Goal: Task Accomplishment & Management: Use online tool/utility

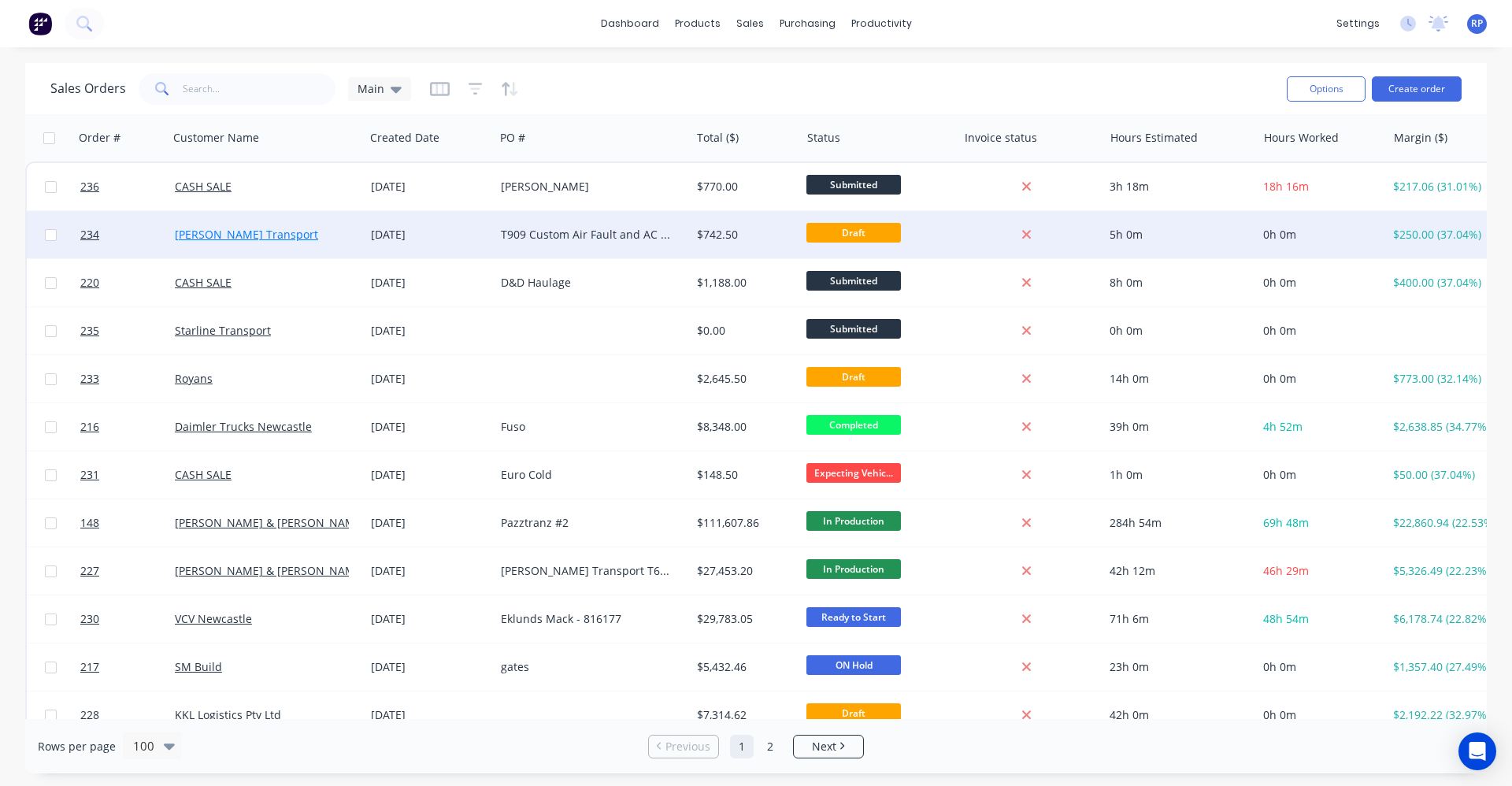
click at [203, 238] on link "[PERSON_NAME] Transport" at bounding box center [247, 234] width 144 height 15
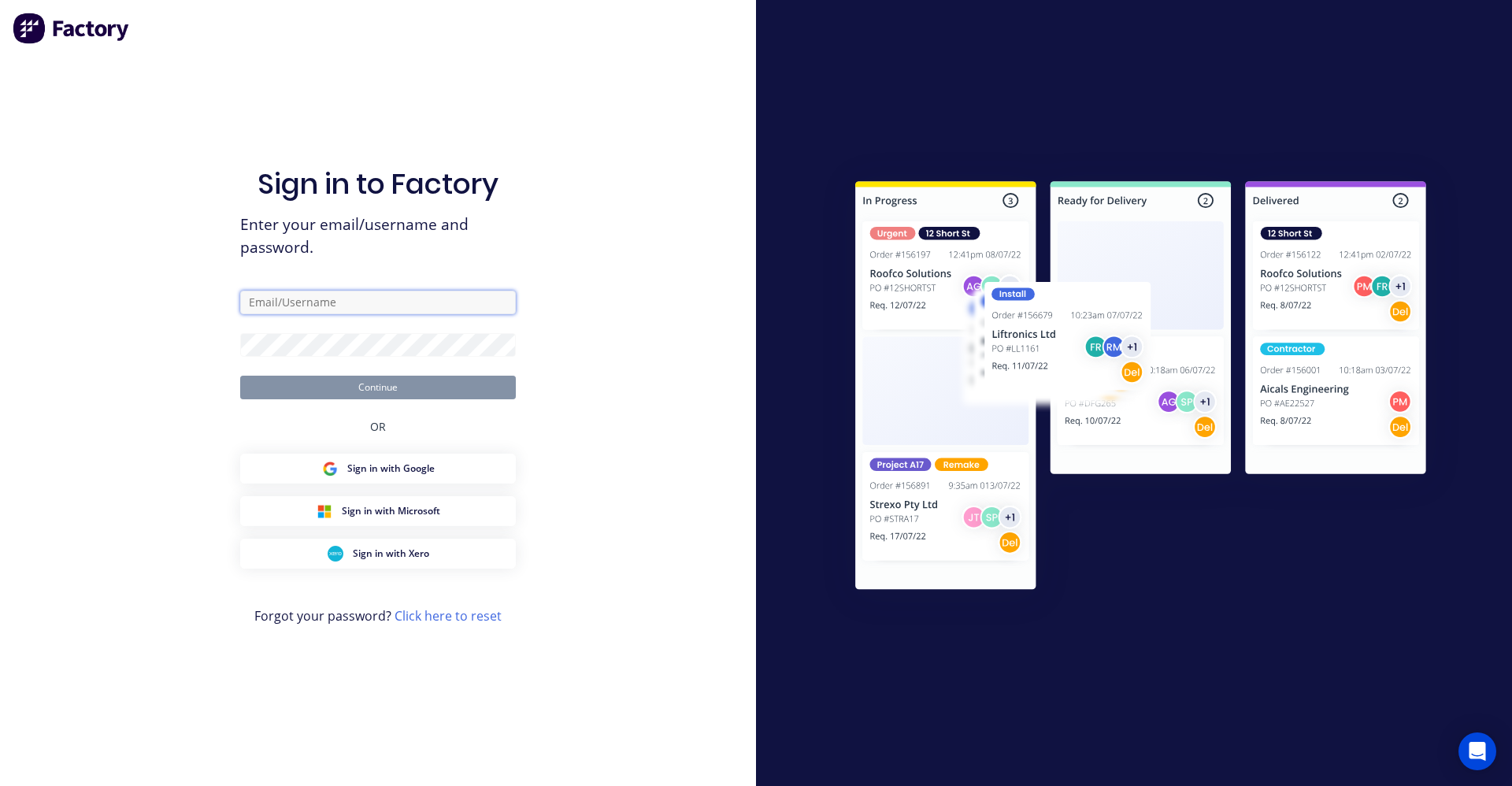
type input "[EMAIL_ADDRESS][DOMAIN_NAME]"
click at [421, 388] on button "Continue" at bounding box center [378, 387] width 275 height 23
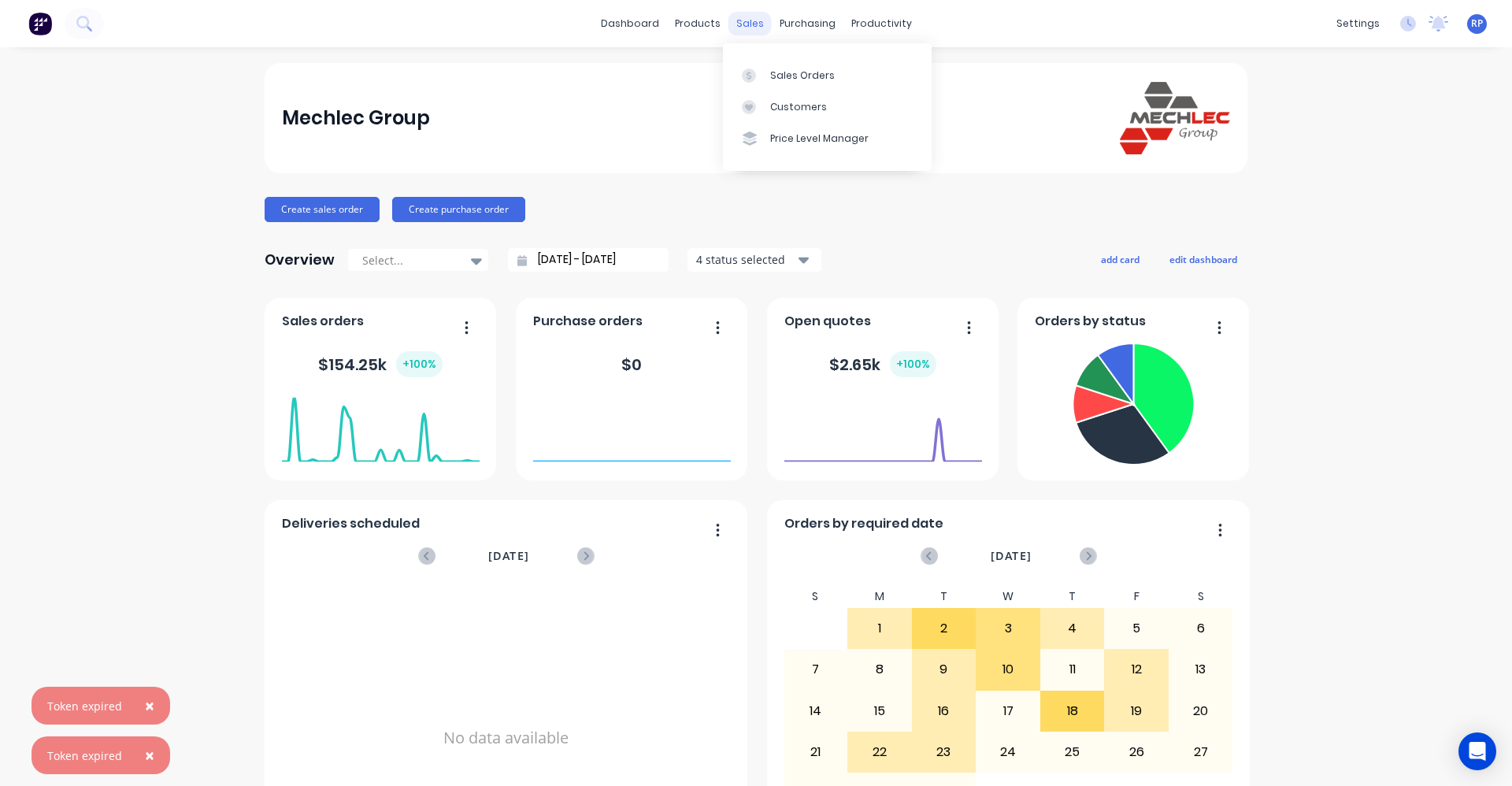
click at [739, 15] on div "sales" at bounding box center [750, 23] width 44 height 23
copy div "a"
click at [763, 69] on div at bounding box center [753, 76] width 23 height 15
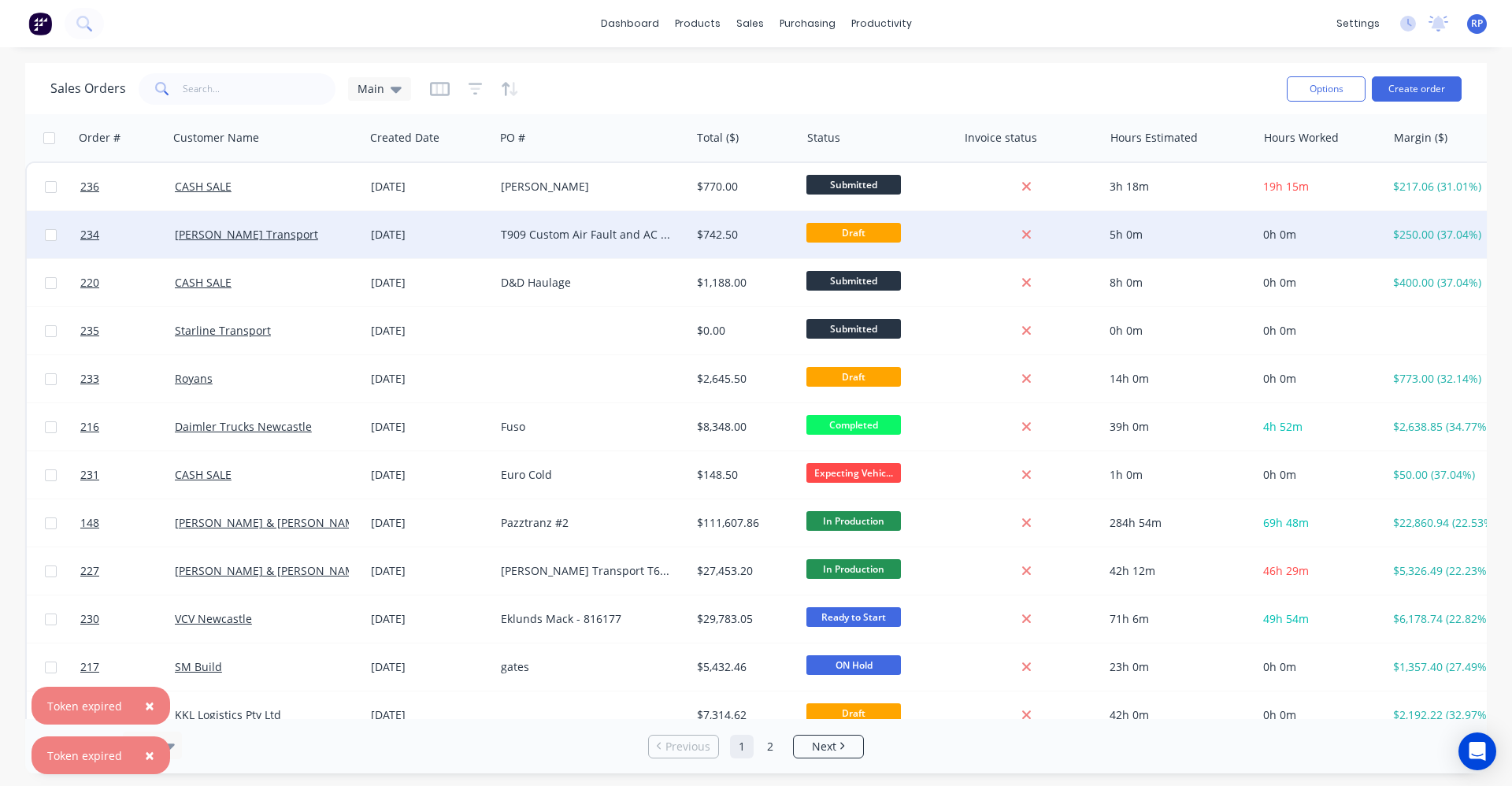
click at [329, 236] on div "[PERSON_NAME] Transport" at bounding box center [262, 235] width 174 height 16
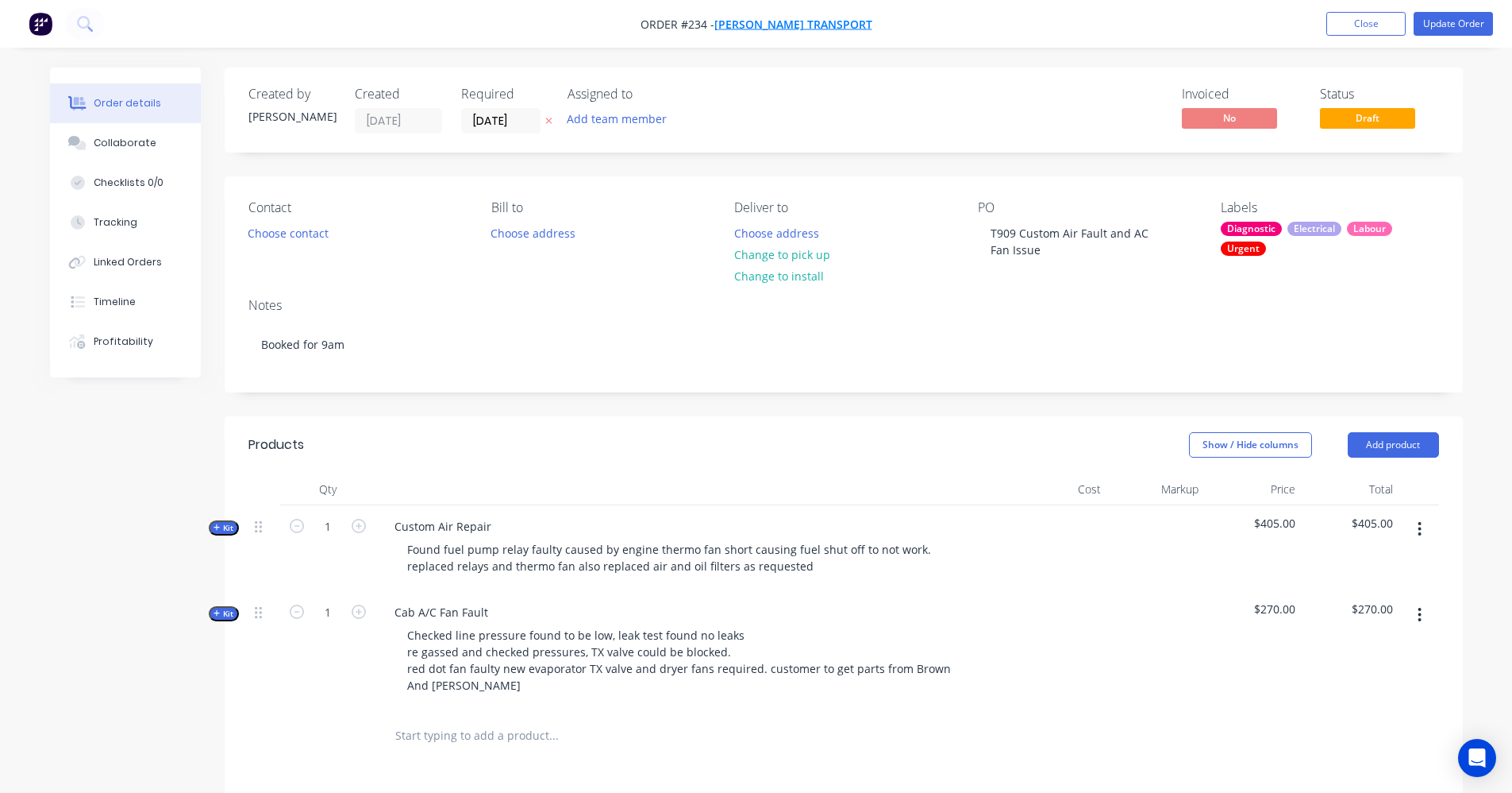
click at [758, 25] on span "[PERSON_NAME] Transport" at bounding box center [793, 24] width 158 height 15
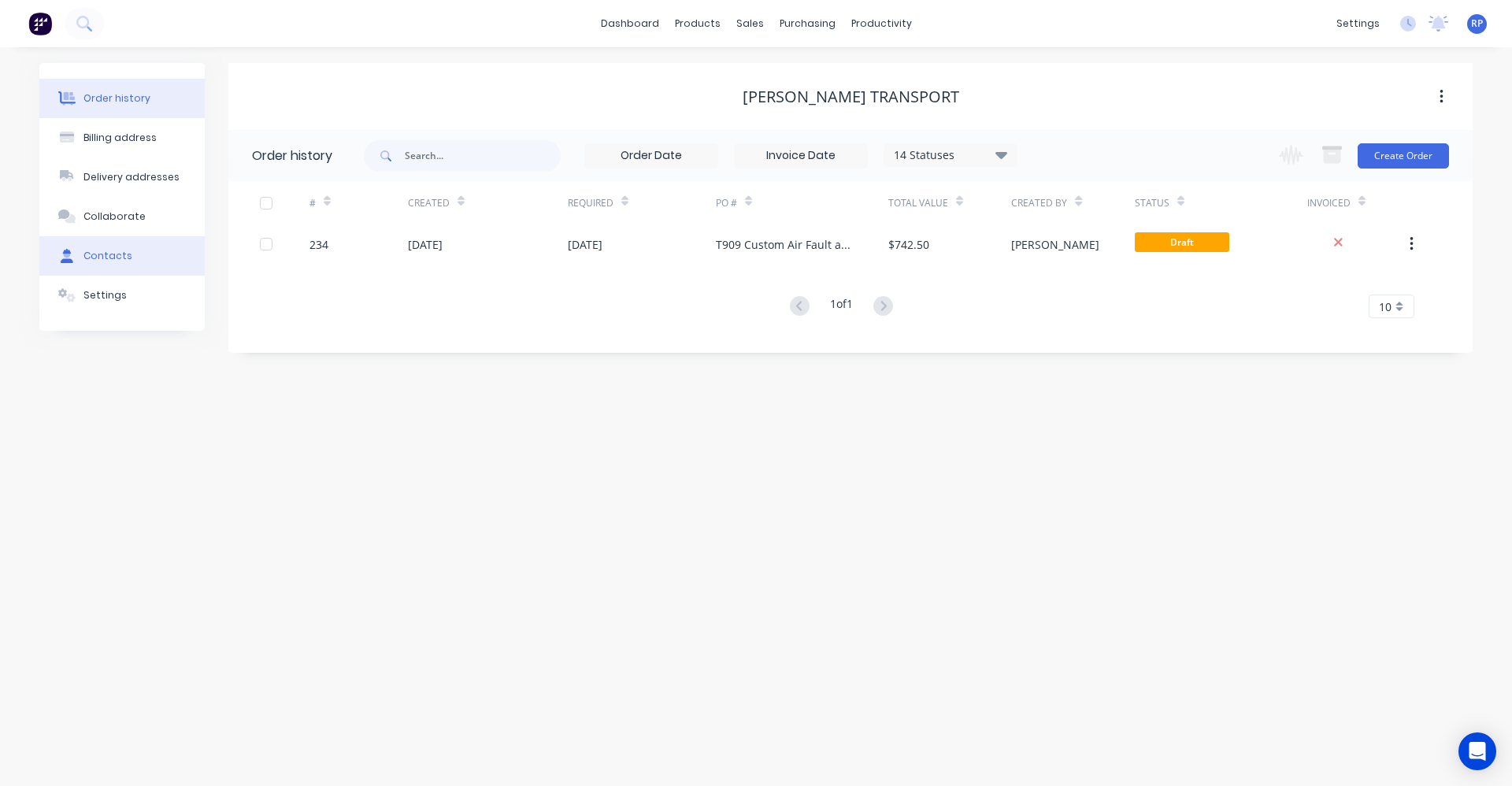
click at [103, 257] on div "Contacts" at bounding box center [107, 256] width 48 height 15
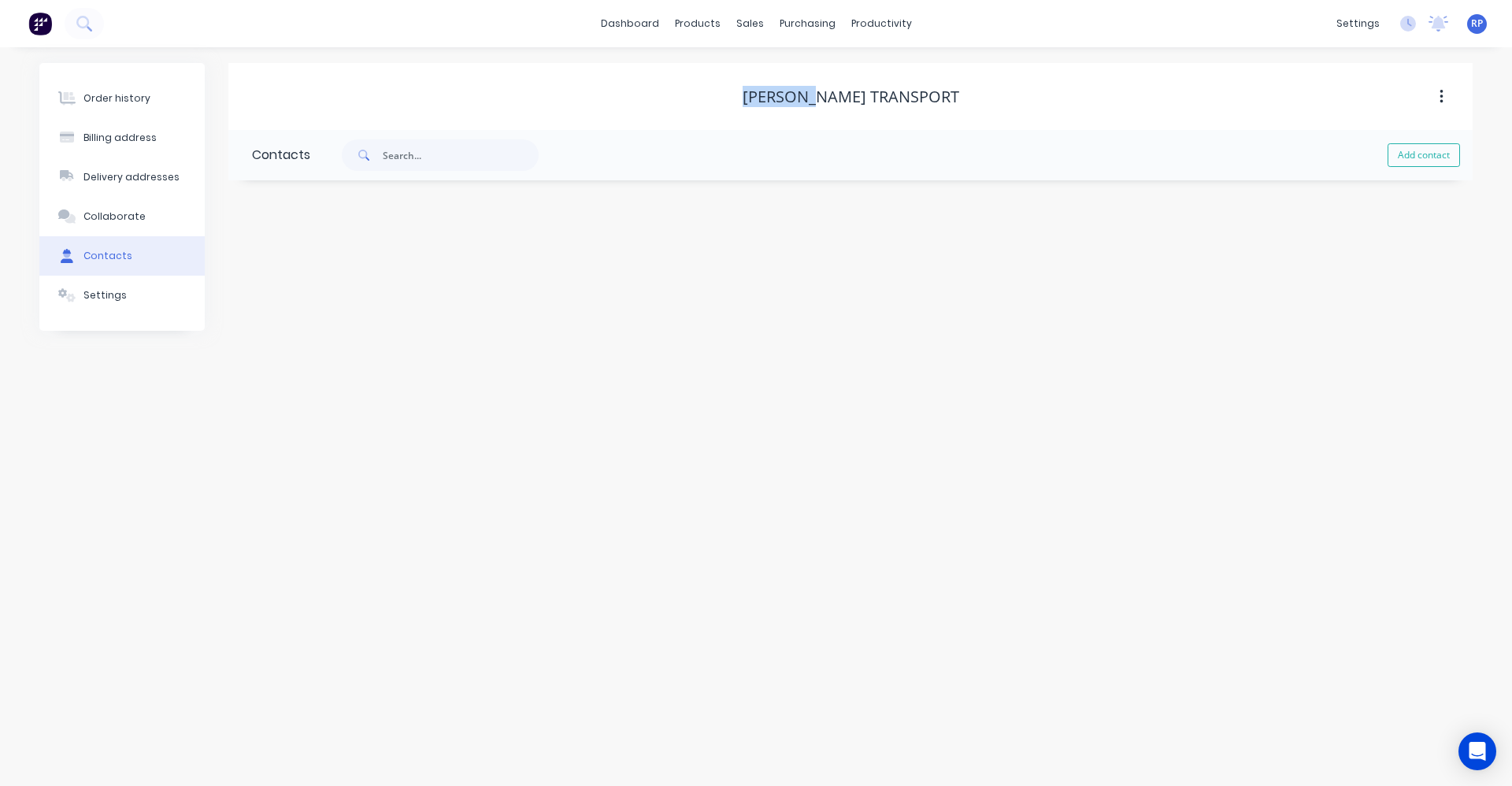
drag, startPoint x: 844, startPoint y: 95, endPoint x: 768, endPoint y: 107, distance: 76.9
click at [768, 107] on div "[PERSON_NAME] Transport" at bounding box center [851, 96] width 216 height 19
copy div "[PERSON_NAME]"
click at [828, 22] on div "purchasing" at bounding box center [807, 23] width 72 height 23
click at [853, 80] on div "Purchase Orders" at bounding box center [858, 76] width 83 height 15
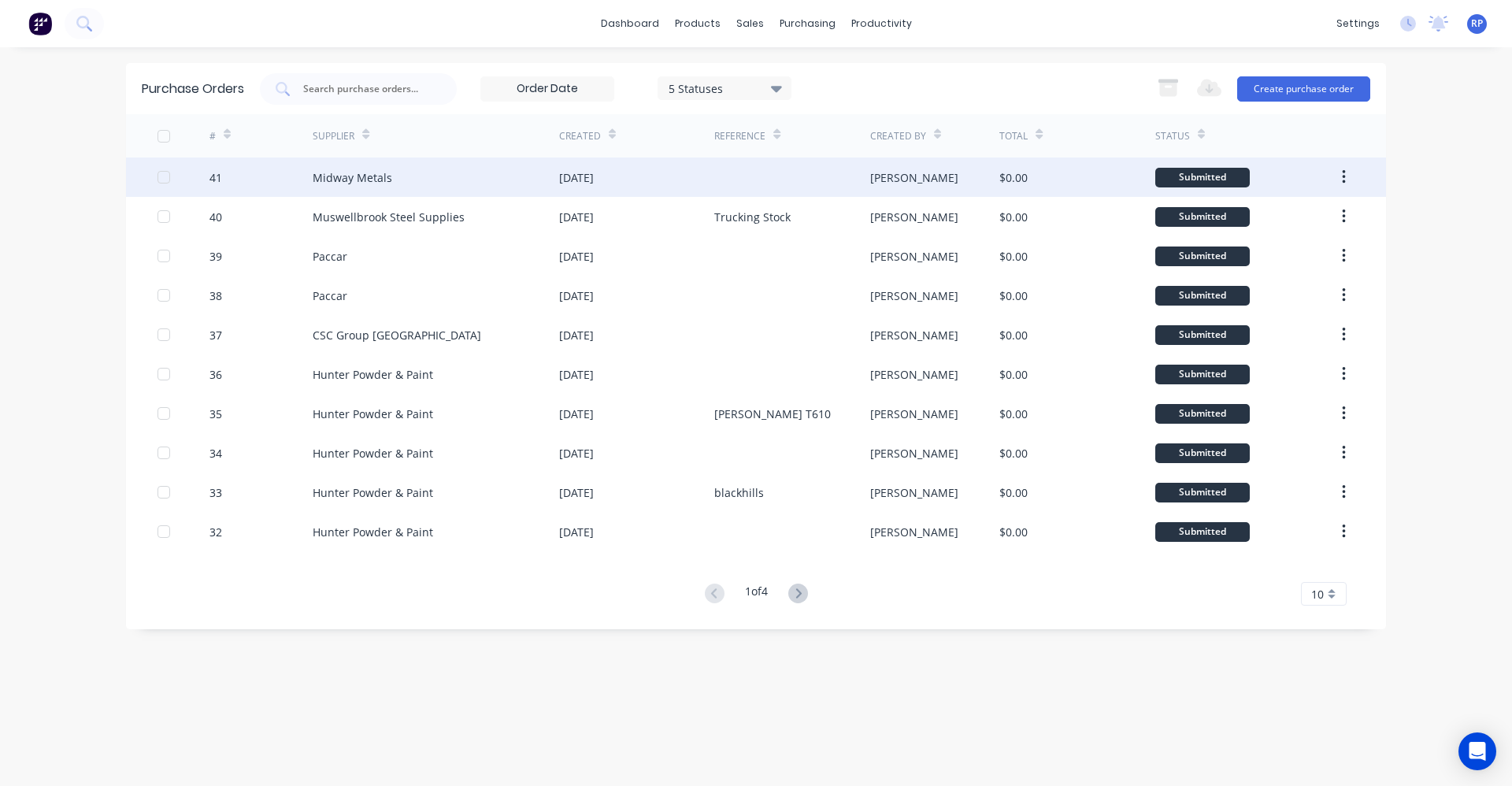
click at [544, 182] on div "Midway Metals" at bounding box center [435, 177] width 246 height 40
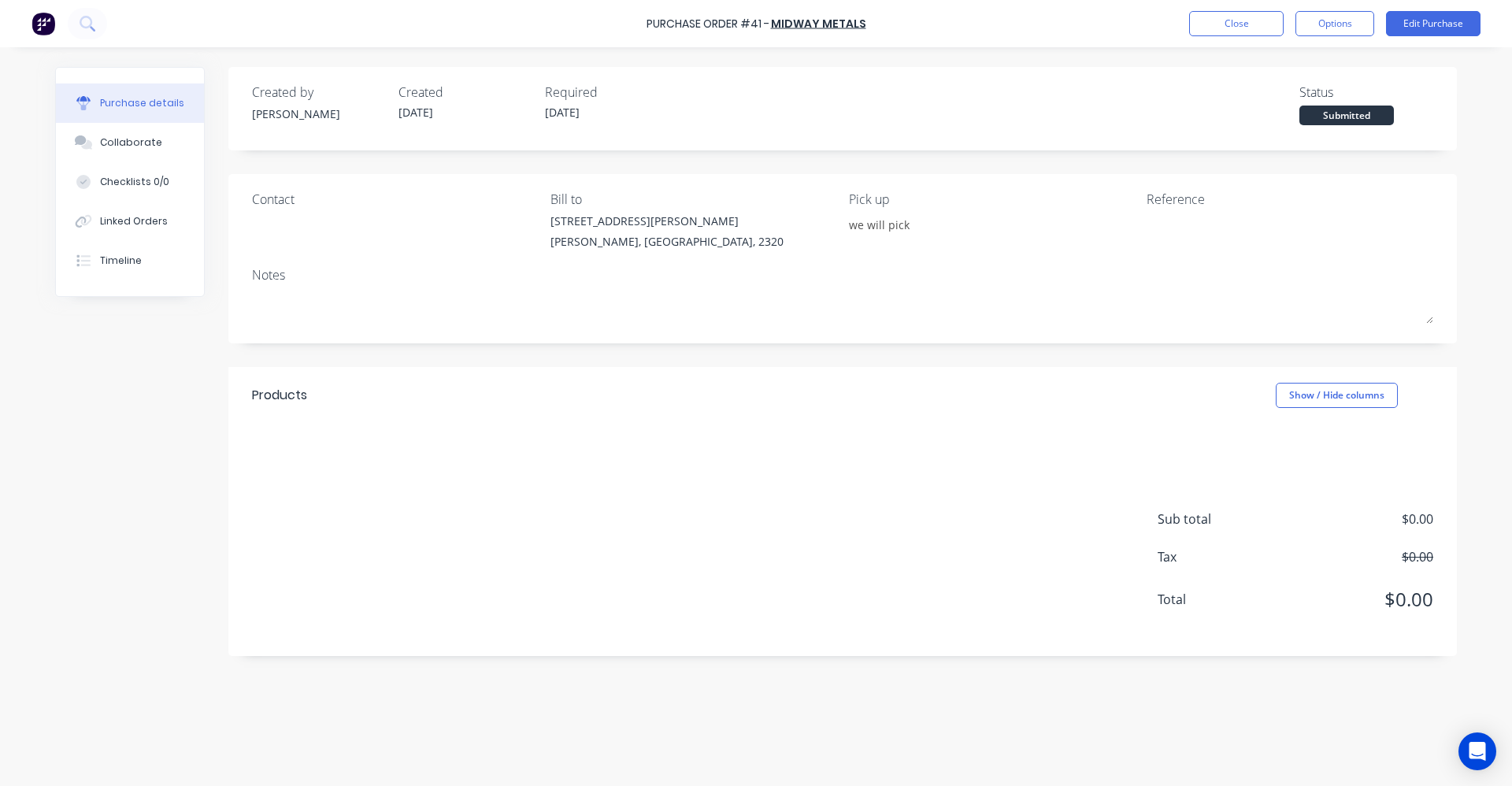
click at [320, 450] on div "Sub total $0.00 Tax $0.00 Total $0.00" at bounding box center [843, 551] width 1229 height 209
drag, startPoint x: 327, startPoint y: 451, endPoint x: 443, endPoint y: 471, distance: 117.7
click at [379, 469] on div "Sub total $0.00 Tax $0.00 Total $0.00" at bounding box center [843, 551] width 1229 height 209
drag, startPoint x: 465, startPoint y: 481, endPoint x: 932, endPoint y: 400, distance: 474.0
click at [634, 475] on div "Sub total $0.00 Tax $0.00 Total $0.00" at bounding box center [843, 551] width 1229 height 209
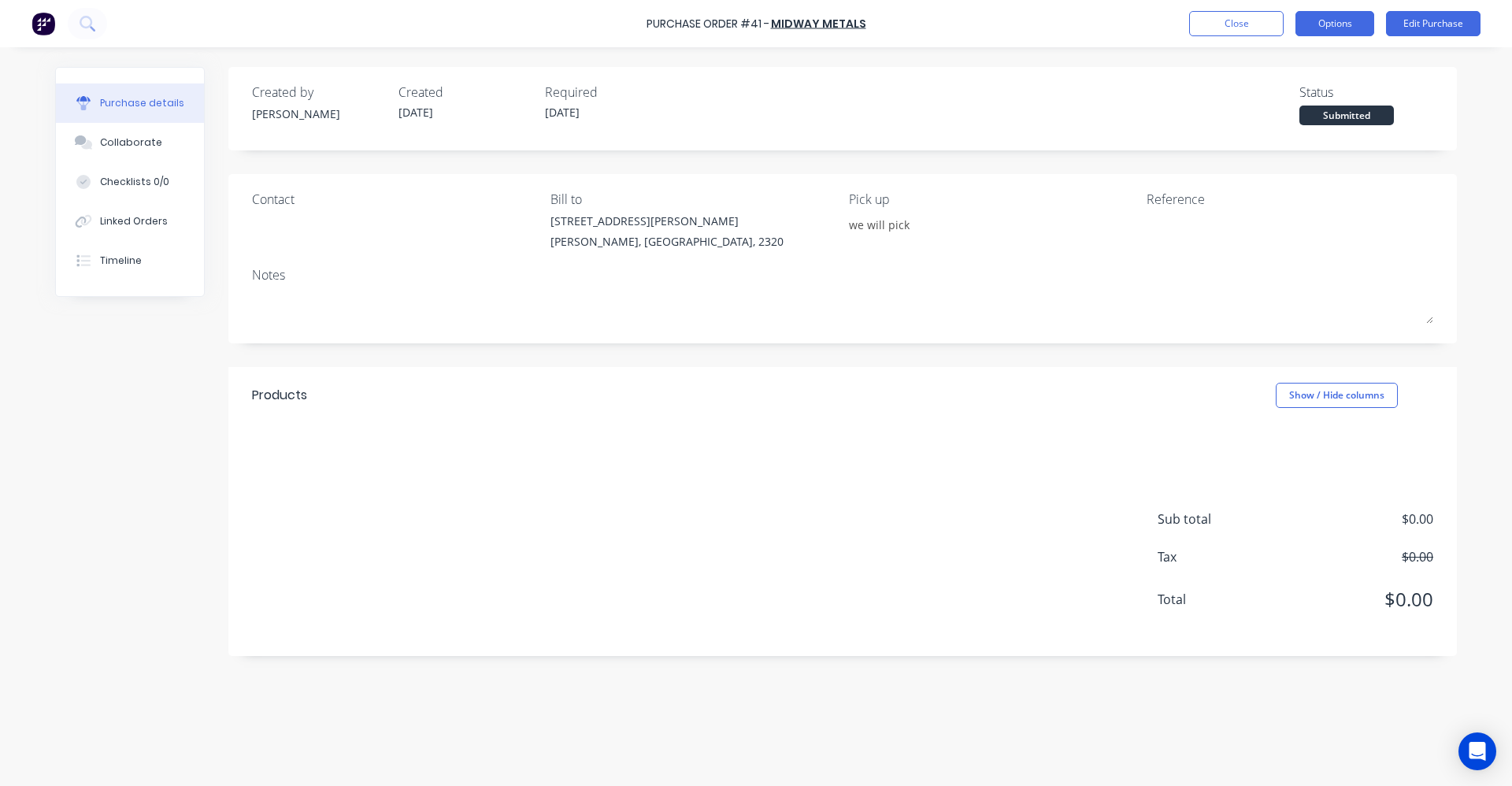
click at [1349, 22] on button "Options" at bounding box center [1335, 23] width 79 height 25
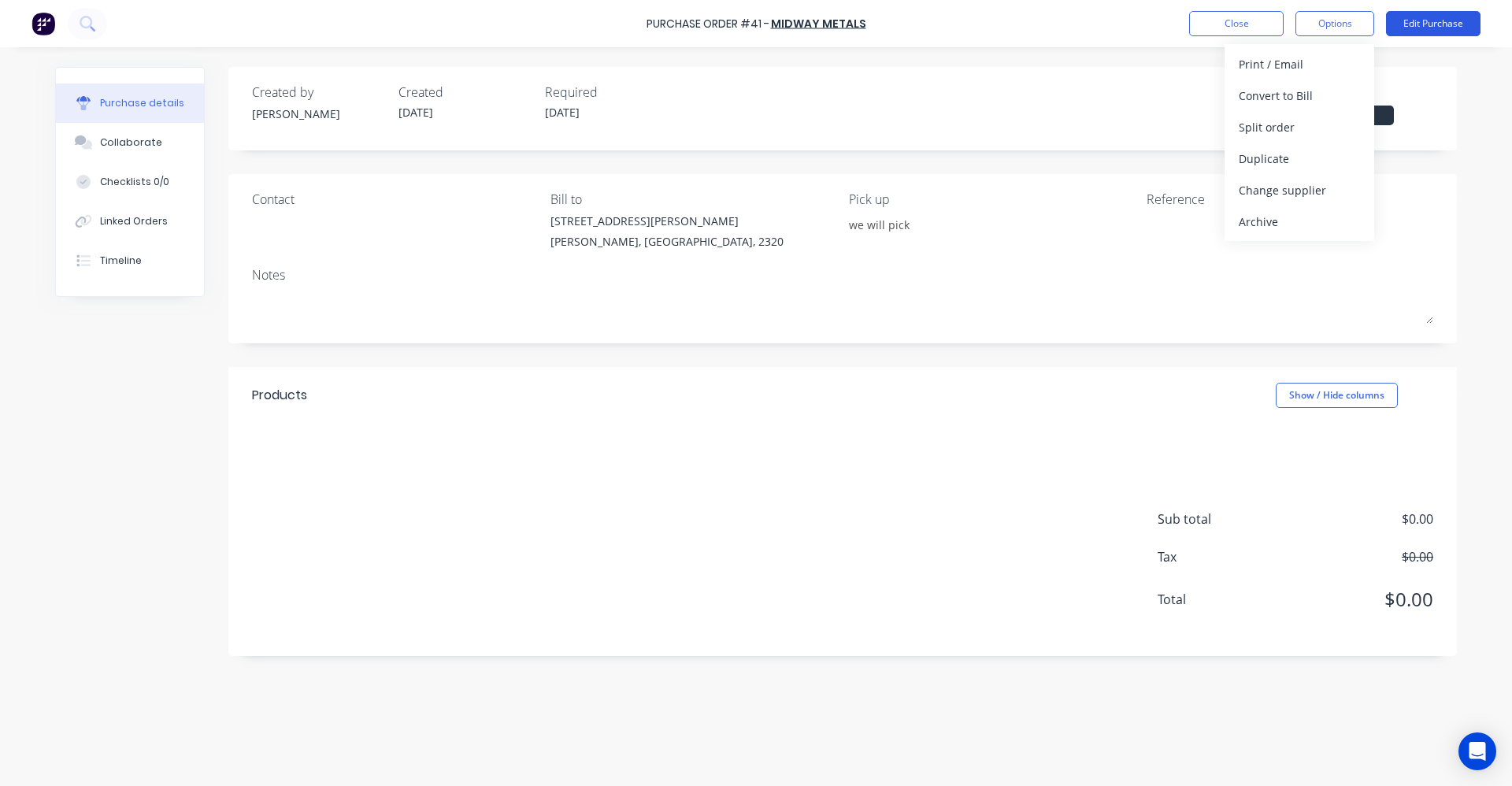
click at [1403, 31] on button "Edit Purchase" at bounding box center [1433, 23] width 94 height 25
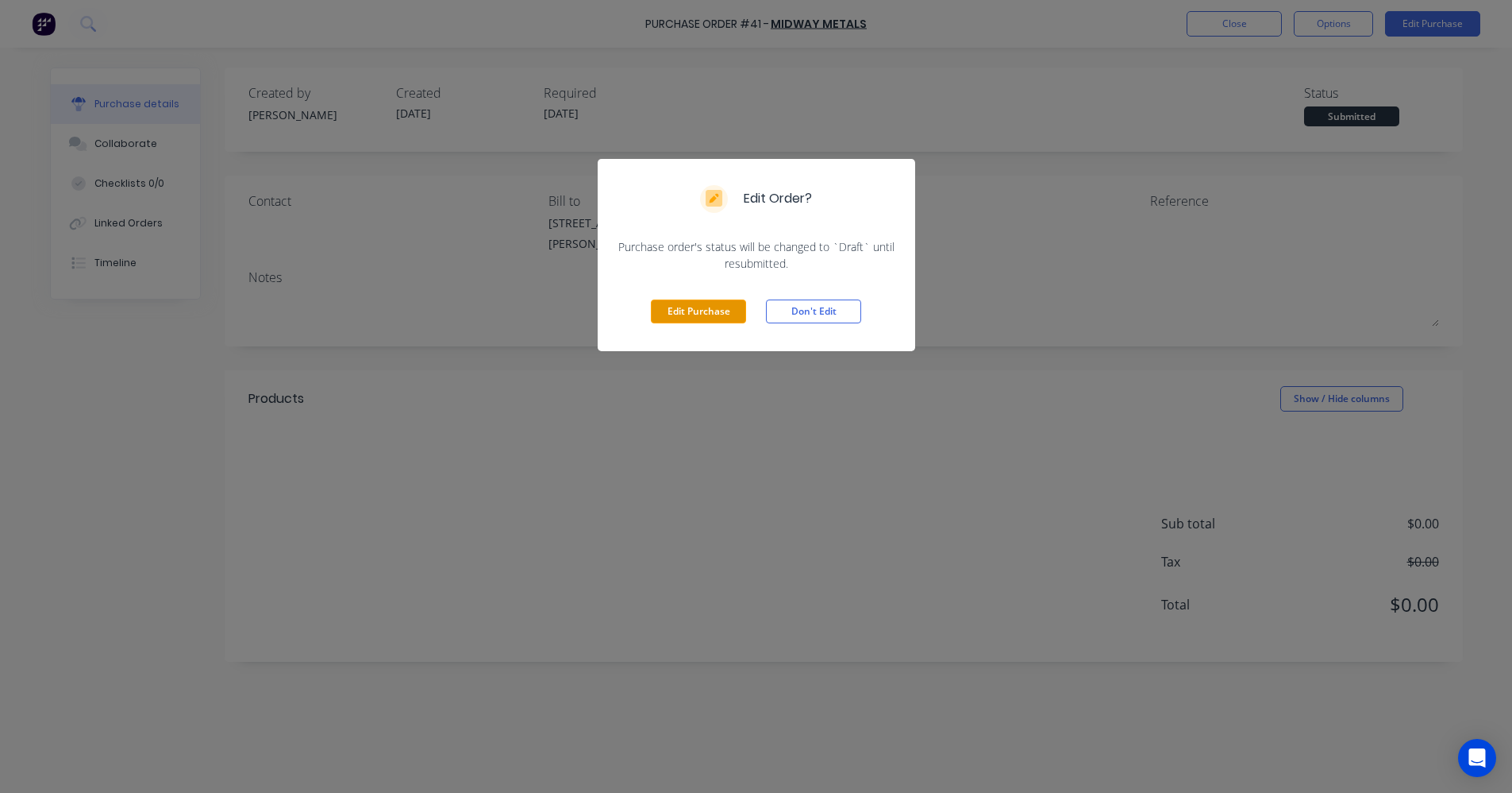
click at [712, 311] on button "Edit Purchase" at bounding box center [698, 311] width 95 height 24
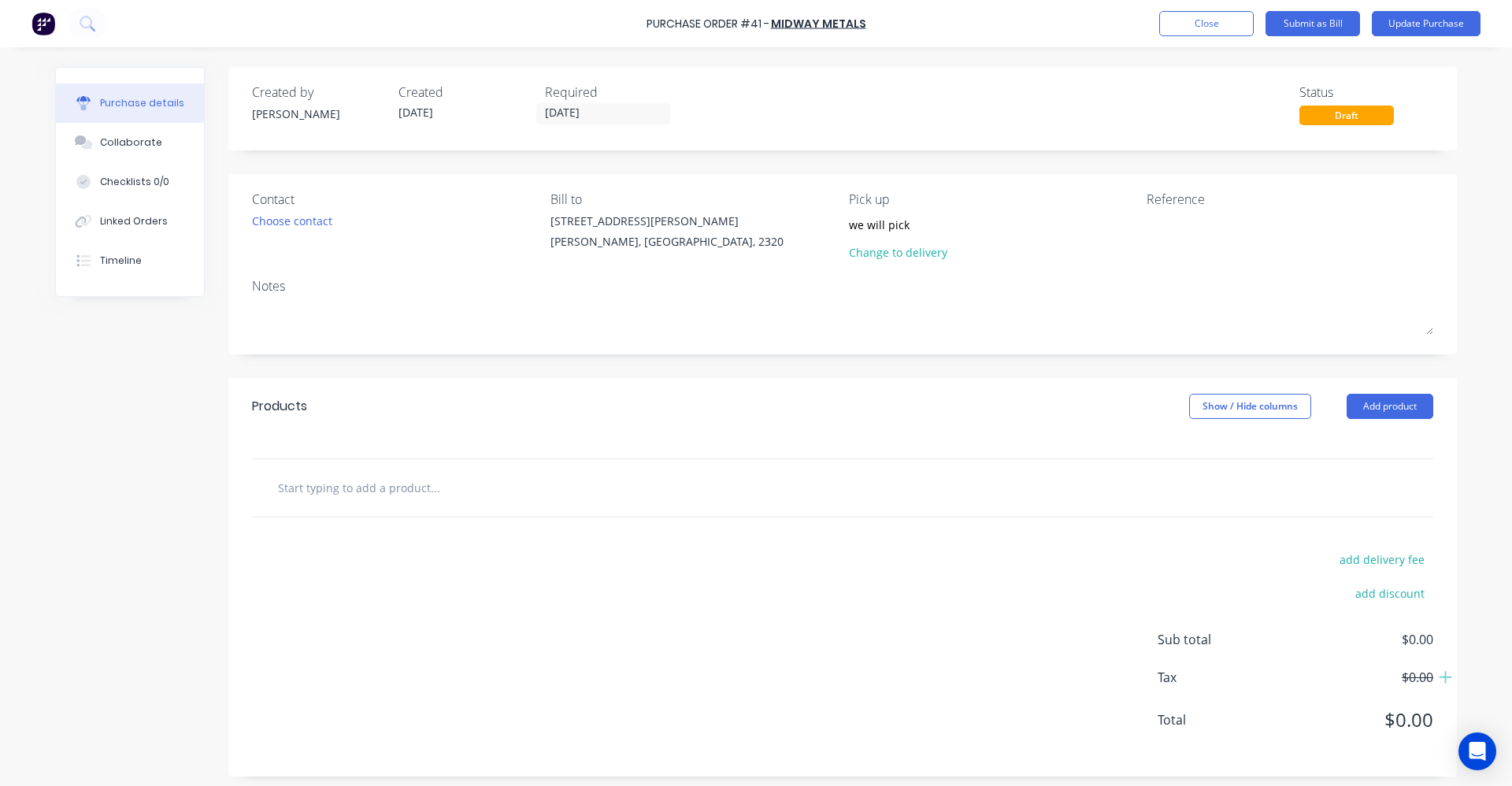
click at [400, 497] on input "text" at bounding box center [434, 487] width 315 height 31
click at [442, 489] on input "1mm 2b 1200x2400 stainless" at bounding box center [434, 487] width 315 height 31
click at [416, 479] on input "1mm 2b 1200x2400 stainless" at bounding box center [434, 487] width 315 height 31
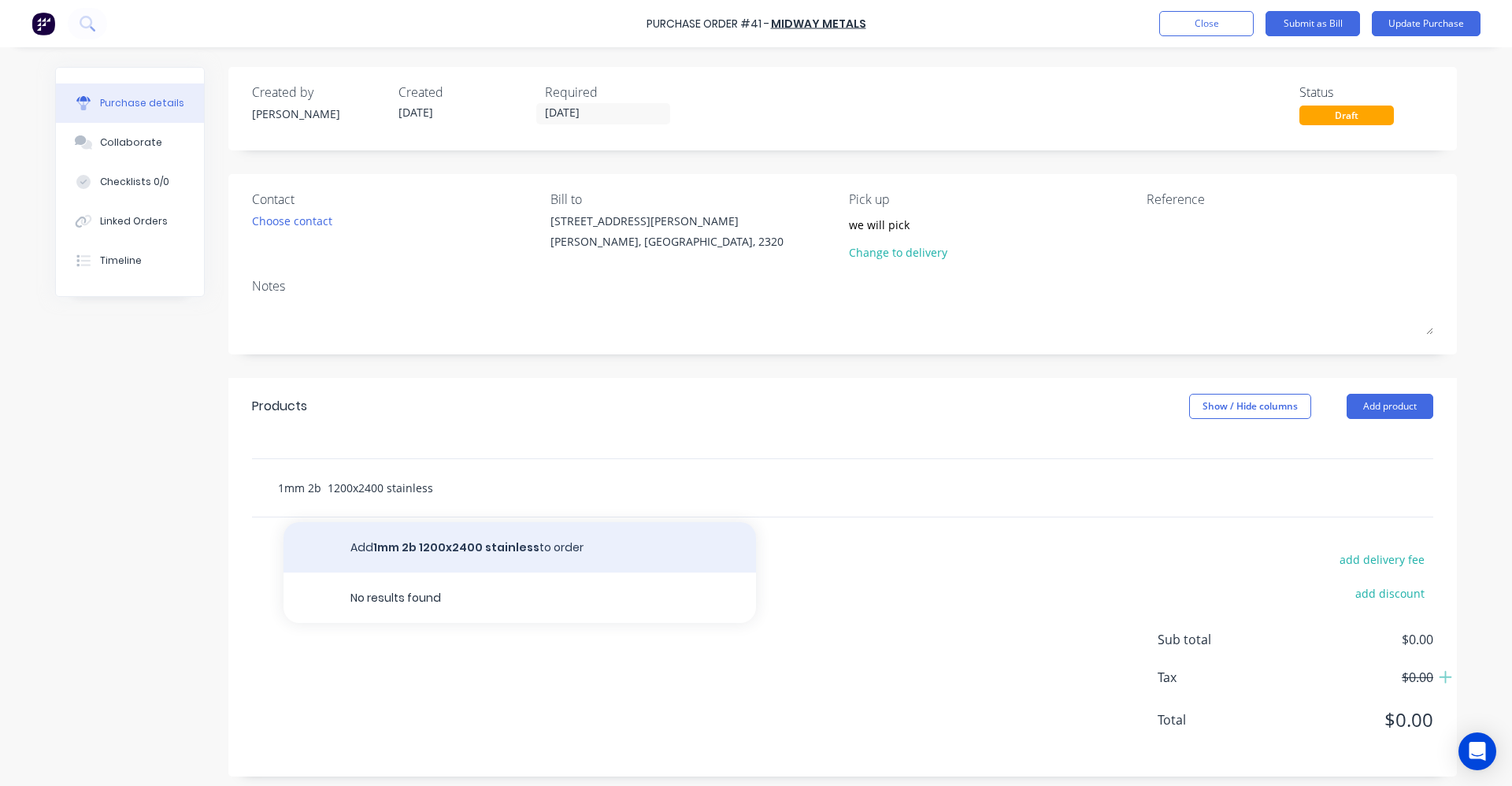
type input "1mm 2b 1200x2400 stainless"
click at [473, 542] on button "Add 1mm 2b 1200x2400 stainless to order" at bounding box center [519, 547] width 472 height 50
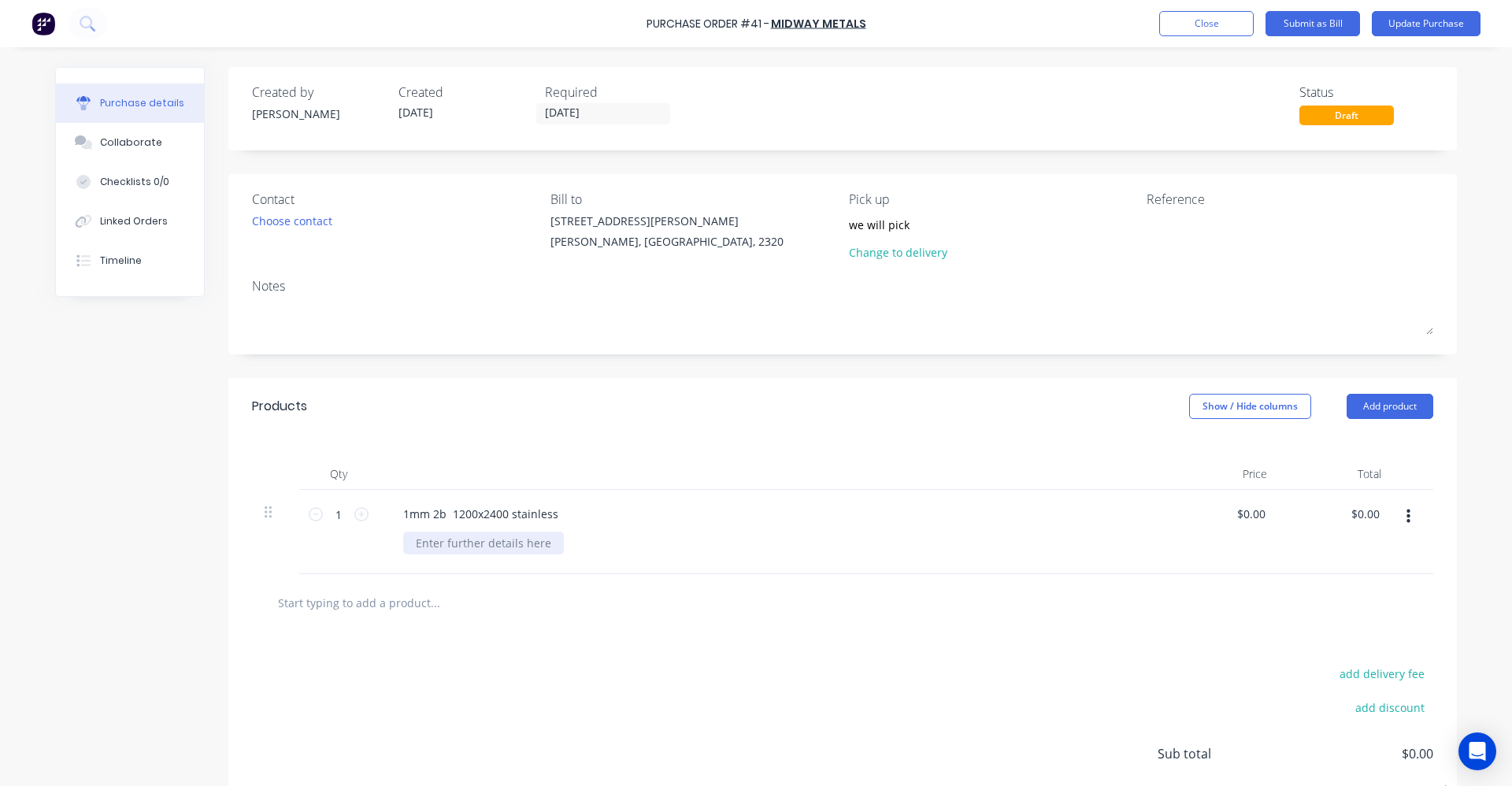
click at [499, 545] on div at bounding box center [483, 542] width 161 height 23
click at [1135, 612] on div at bounding box center [843, 602] width 1156 height 31
click at [1403, 27] on button "Update Purchase" at bounding box center [1426, 23] width 109 height 25
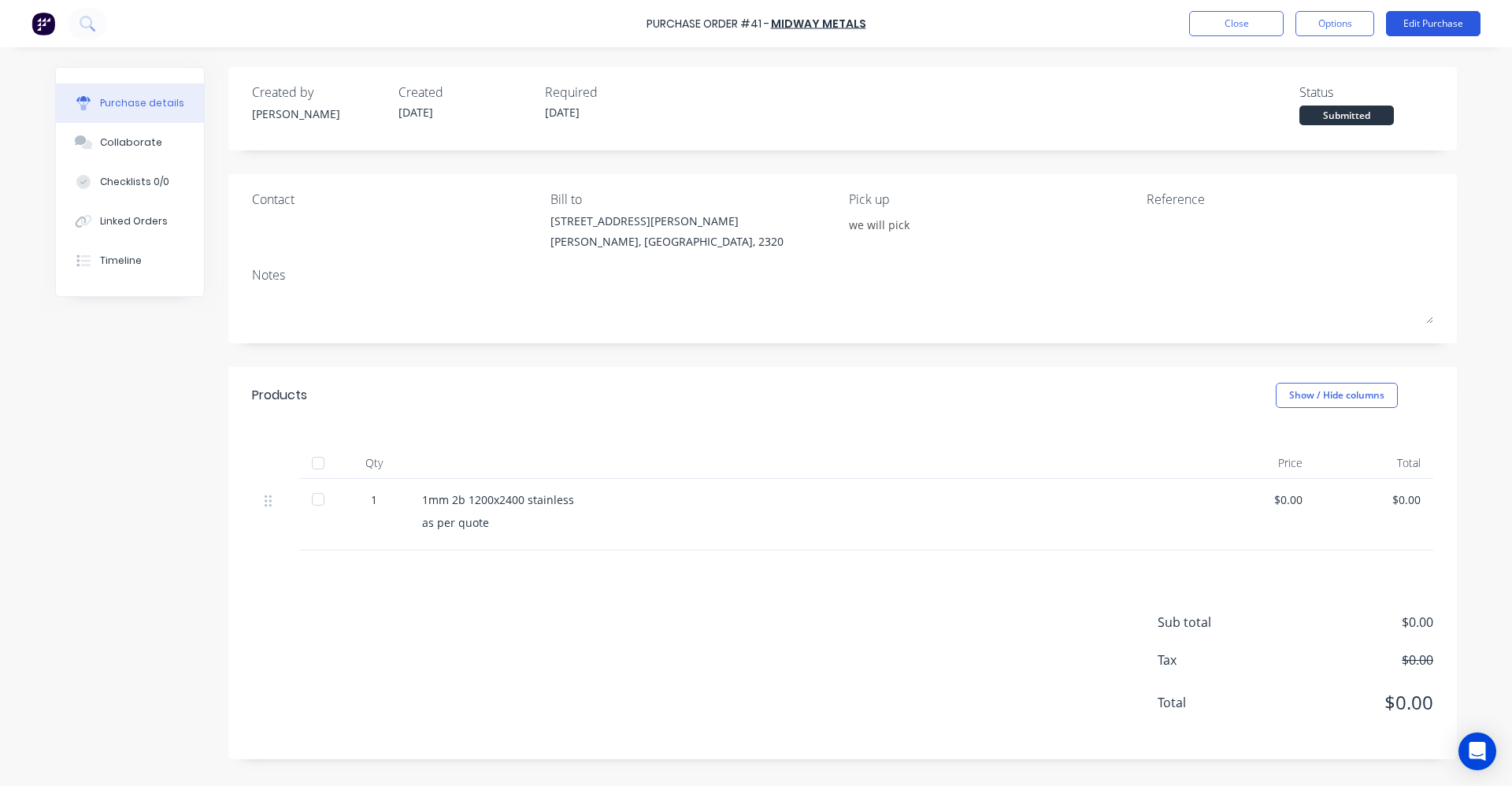
click at [1393, 26] on button "Edit Purchase" at bounding box center [1433, 23] width 94 height 25
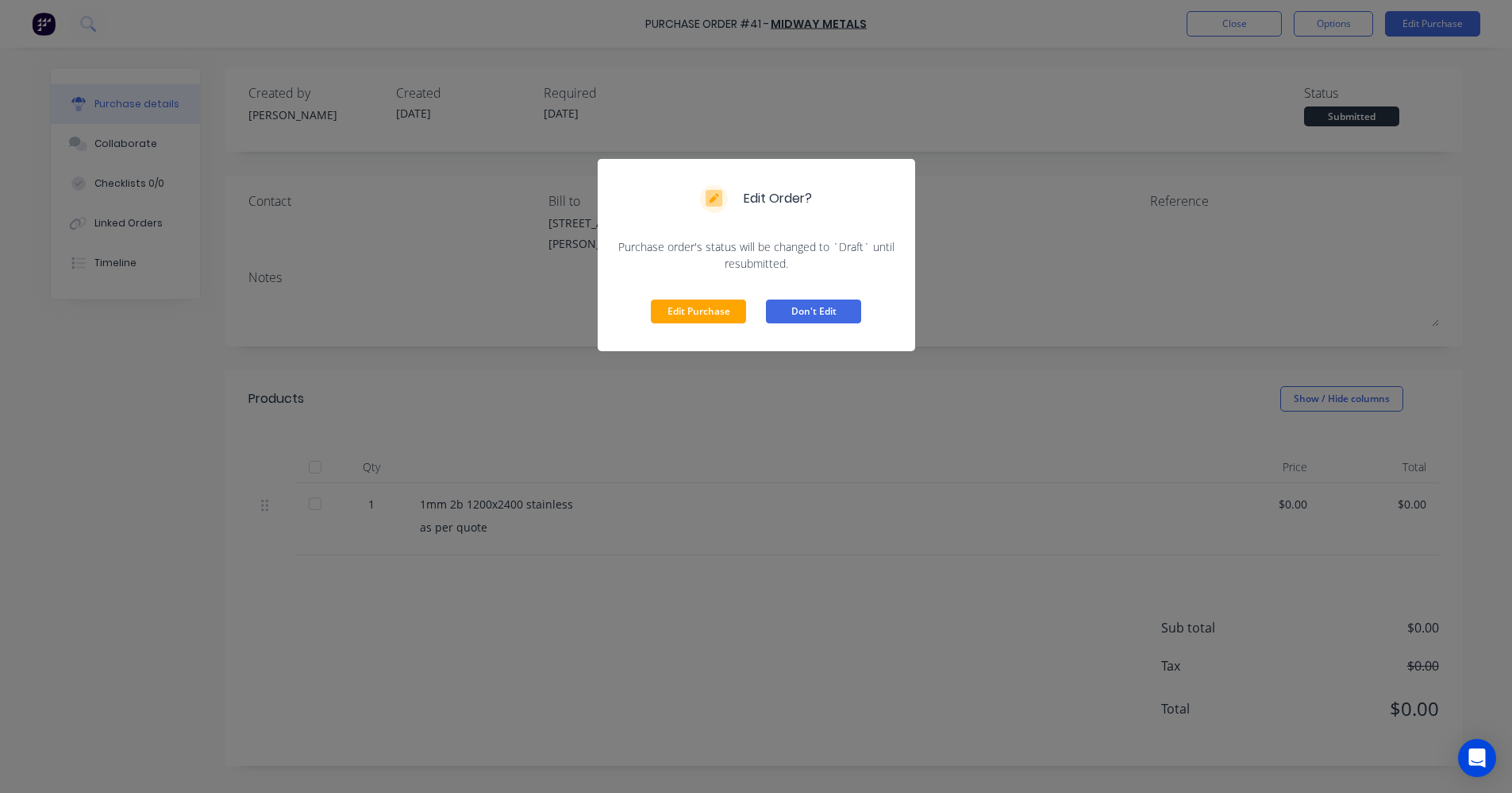
click at [837, 315] on button "Don't Edit" at bounding box center [813, 311] width 95 height 24
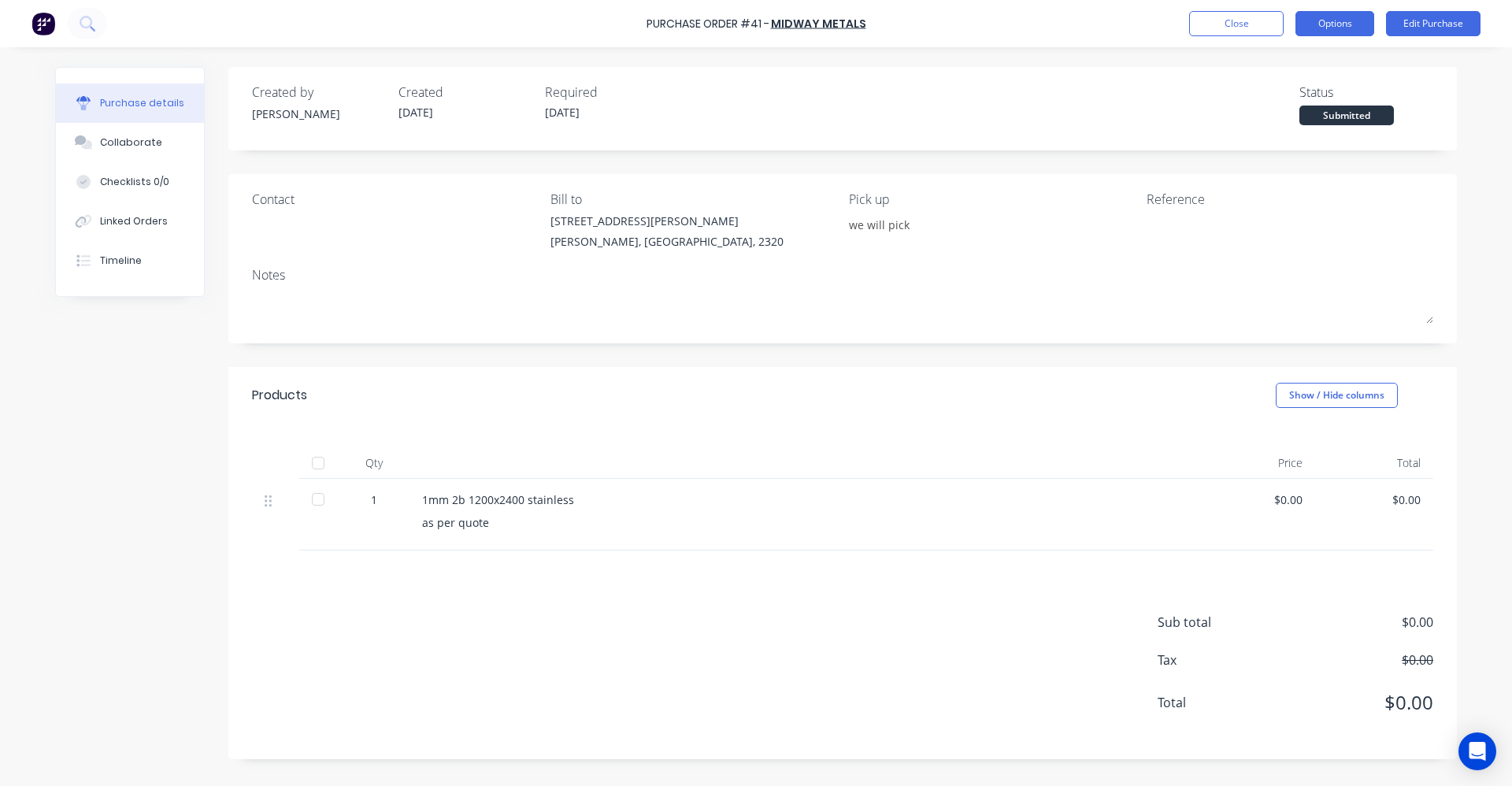
click at [1317, 27] on button "Options" at bounding box center [1335, 23] width 79 height 25
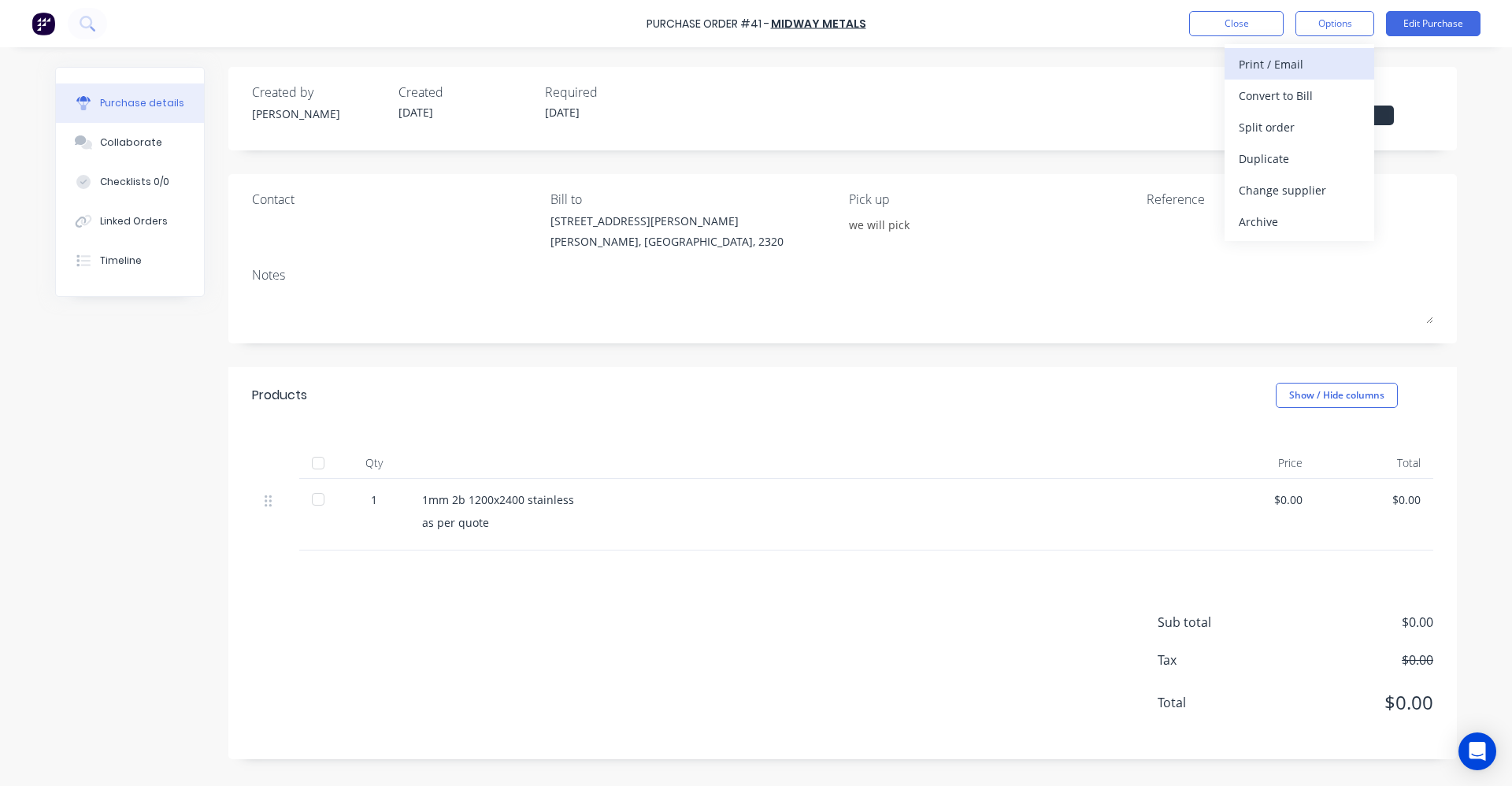
click at [1288, 71] on div "Print / Email" at bounding box center [1300, 64] width 121 height 23
click at [1309, 131] on div "Without pricing" at bounding box center [1300, 127] width 121 height 23
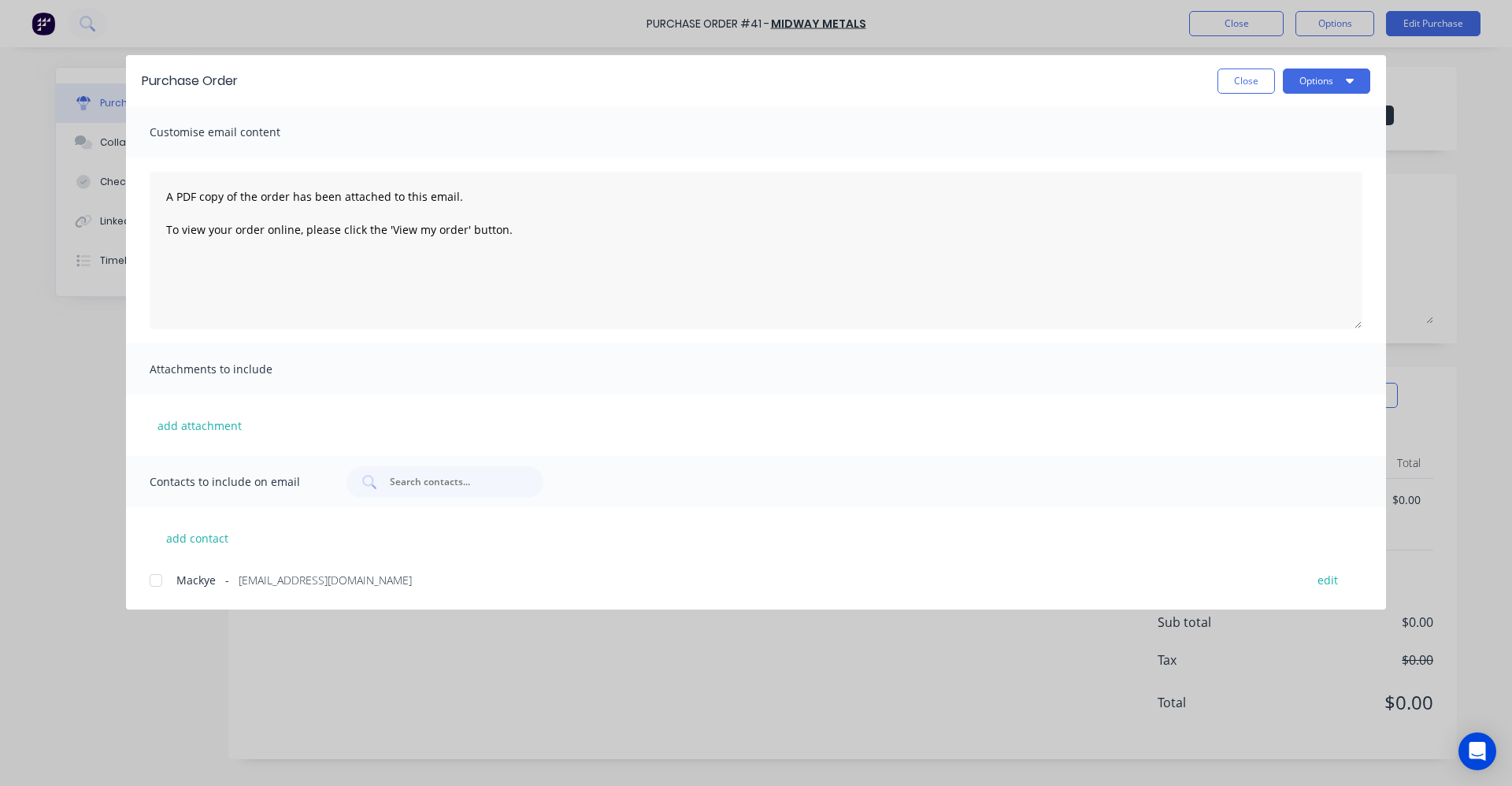
click at [153, 582] on div at bounding box center [156, 579] width 31 height 31
click at [1307, 69] on button "Options" at bounding box center [1326, 81] width 87 height 25
click at [1292, 174] on div "Email" at bounding box center [1296, 184] width 121 height 23
click at [1242, 85] on button "Close" at bounding box center [1246, 81] width 57 height 25
